Goal: Find specific page/section: Find specific page/section

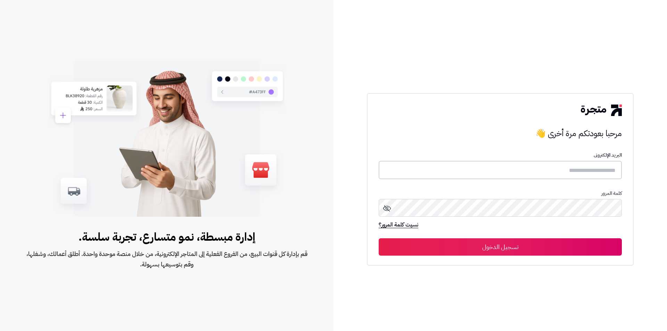
click at [460, 168] on input "text" at bounding box center [499, 170] width 243 height 18
type input "*"
type input "**********"
click at [378, 238] on button "تسجيل الدخول" at bounding box center [499, 246] width 243 height 17
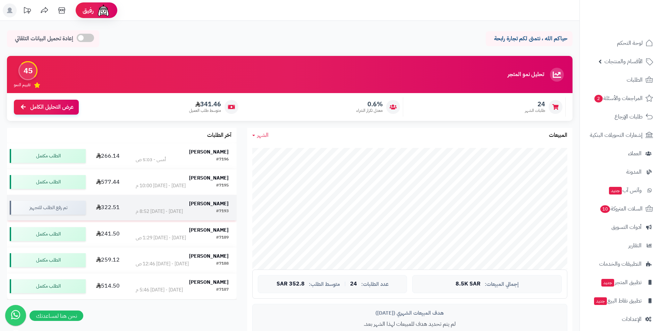
click at [222, 200] on strong "[PERSON_NAME]" at bounding box center [209, 203] width 40 height 7
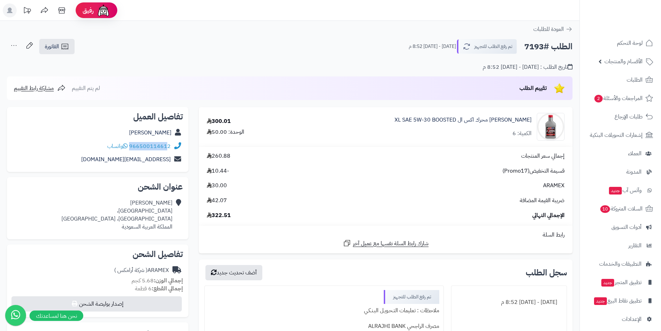
drag, startPoint x: 132, startPoint y: 137, endPoint x: 168, endPoint y: 147, distance: 37.2
click at [168, 147] on div "تفاصيل العميل [PERSON_NAME] 966500114612 واتساب [EMAIL_ADDRESS][DOMAIN_NAME]" at bounding box center [98, 139] width 182 height 65
